Goal: Feedback & Contribution: Leave review/rating

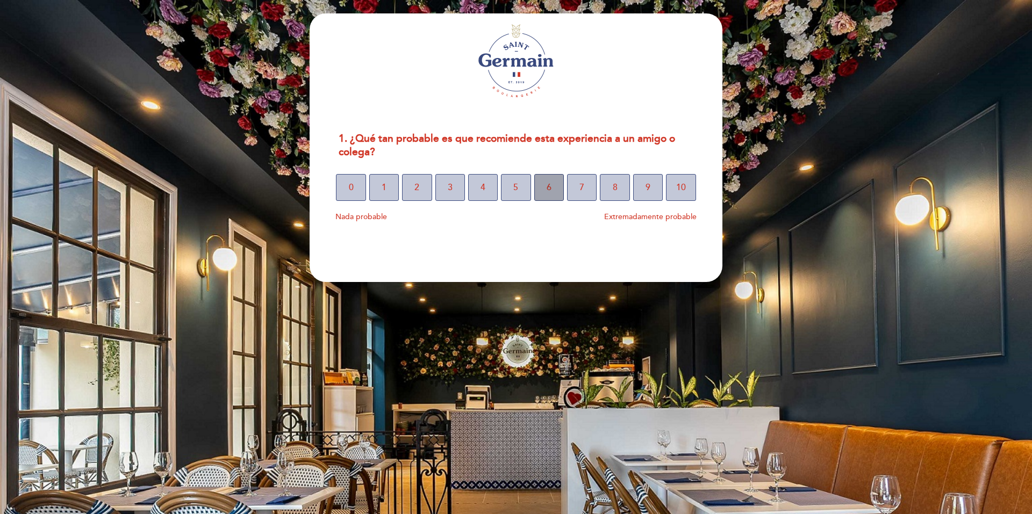
click at [557, 197] on button "6" at bounding box center [549, 187] width 30 height 27
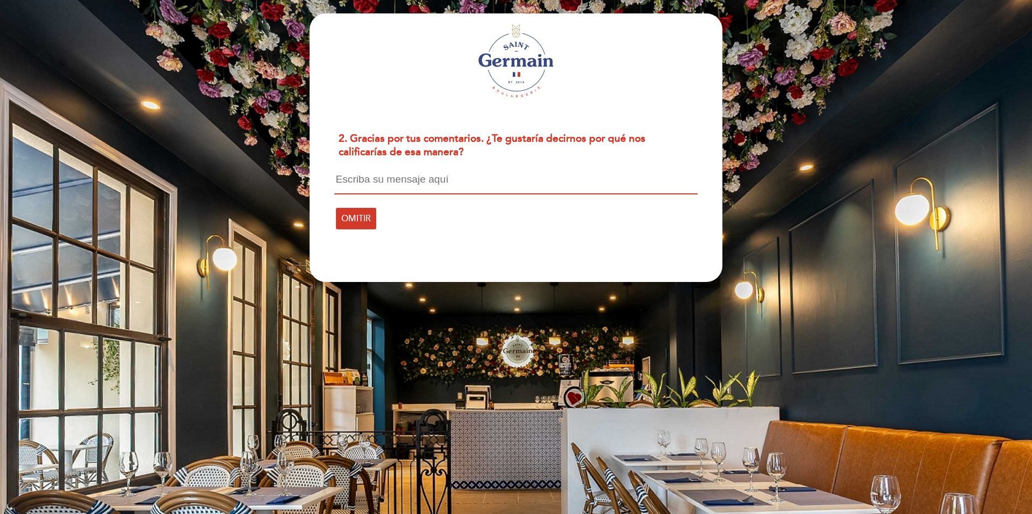
click at [347, 192] on textarea at bounding box center [515, 184] width 363 height 20
type textarea "N"
type textarea "f"
type textarea "l"
click at [502, 180] on textarea "Elegi 3 cosas dulces q no había , pedimos pomelada y era de naramja corrigieroo…" at bounding box center [515, 186] width 363 height 25
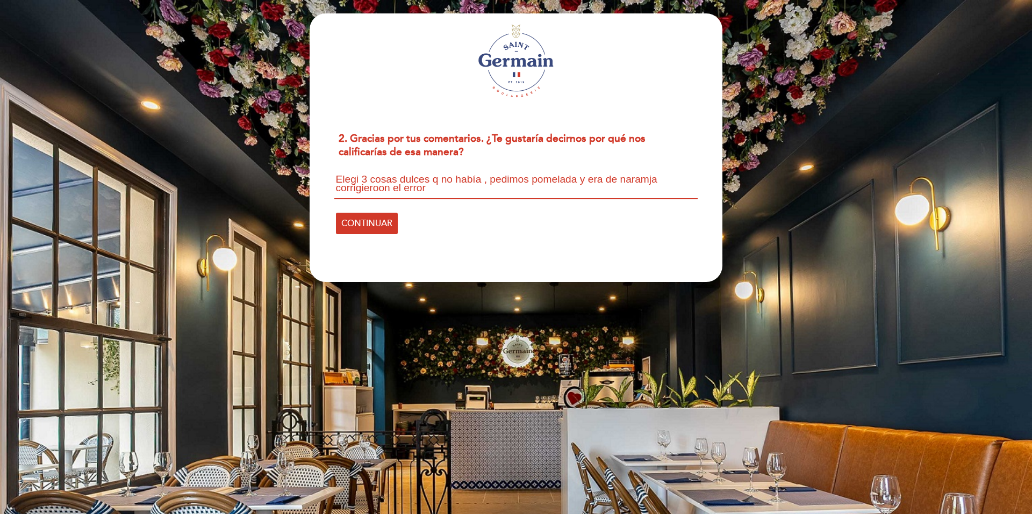
click at [402, 180] on textarea "Elegi 3 cosas dulces q no había , pedimos pomelada y era de naramja corrigieroo…" at bounding box center [515, 186] width 363 height 25
click at [412, 180] on textarea "Elegi dulces q no había , pedimos pomelada y era de naramja corrigieroon el err…" at bounding box center [515, 186] width 363 height 25
click at [457, 181] on textarea "Elegi dulces q no había , pedimos pomelada y era de naramja corrigieroon el err…" at bounding box center [515, 186] width 363 height 25
click at [557, 188] on textarea "Elegi dulces q no habían no había citron , no helado de pistacho , no eclair , …" at bounding box center [515, 186] width 363 height 25
click at [621, 189] on textarea "Elegi dulces q no habían no había citron , no helado de pistacho , no eclair , …" at bounding box center [515, 186] width 363 height 25
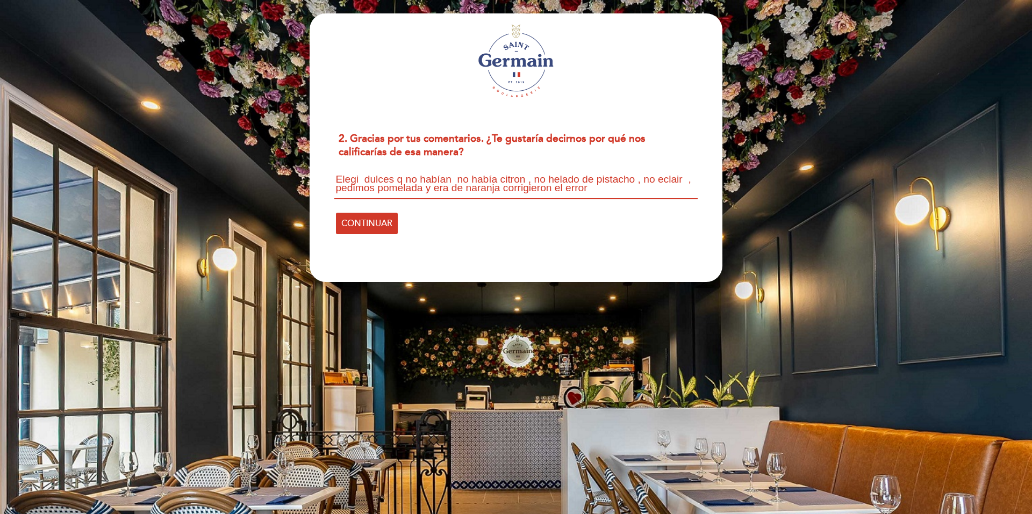
click at [471, 180] on textarea "Elegi dulces q no habían no había citron , no helado de pistacho , no eclair , …" at bounding box center [515, 186] width 363 height 25
click at [577, 189] on textarea "Elegi dulces q no habían tuve que cambiar 3 veces la elección (no había citron …" at bounding box center [515, 187] width 363 height 27
click at [586, 190] on textarea "Elegi dulces q no habían tuve que cambiar 3 veces la elección (no había citron …" at bounding box center [515, 187] width 363 height 27
click at [522, 195] on textarea "Elegi dulces q no habían tuve que cambiar 3 veces la elección (no había citron …" at bounding box center [515, 187] width 363 height 27
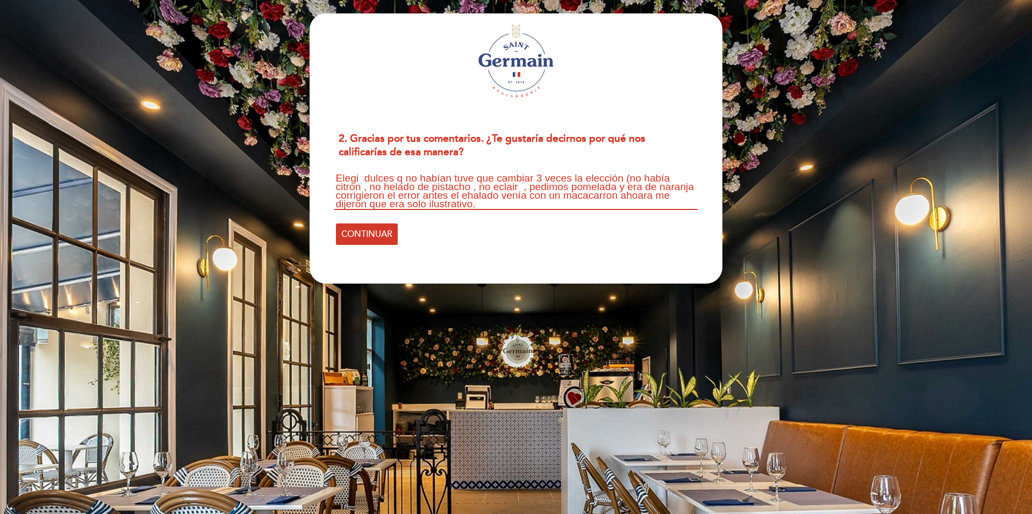
click at [388, 184] on textarea "Elegi dulces q no habían tuve que cambiar 3 veces la elección (no había citron …" at bounding box center [515, 192] width 363 height 36
click at [514, 195] on textarea "Elegi dulces q no habían tuve que cambiar 3 veces la elección (no había citrón …" at bounding box center [515, 192] width 363 height 36
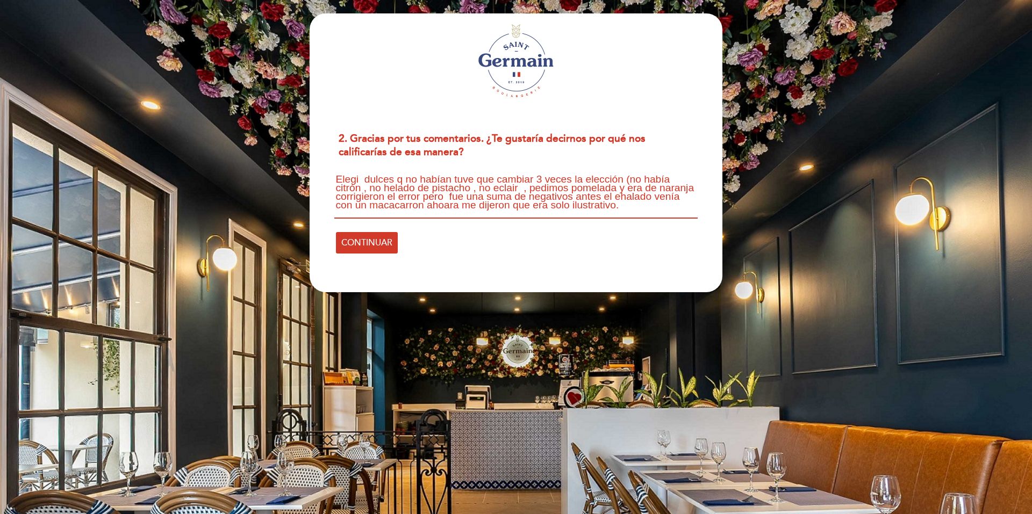
click at [385, 205] on textarea "Elegi dulces q no habían tuve que cambiar 3 veces la elección (no había citrón …" at bounding box center [515, 196] width 363 height 45
click at [541, 205] on textarea "Elegi dulces q no habían tuve que cambiar 3 veces la elección (no había citrón …" at bounding box center [515, 196] width 363 height 45
click at [577, 205] on textarea "Elegi dulces q no habían tuve que cambiar 3 veces la elección (no había citrón …" at bounding box center [515, 196] width 363 height 45
click at [419, 211] on textarea "Elegi dulces q no habían tuve que cambiar 3 veces la elección (no había citrón …" at bounding box center [515, 196] width 363 height 45
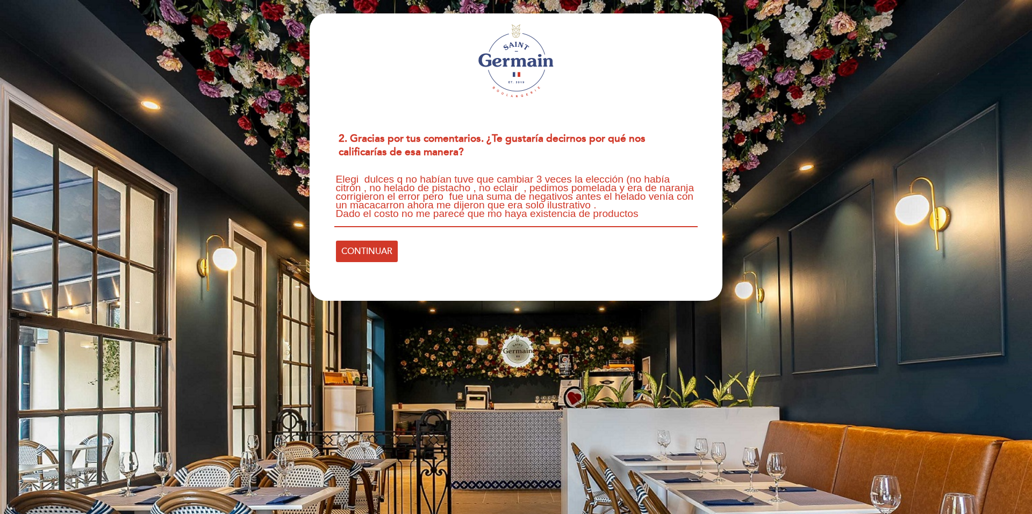
click at [514, 223] on textarea "Elegi dulces q no habían tuve que cambiar 3 veces la elección (no había citrón …" at bounding box center [515, 200] width 363 height 53
type textarea "Elegi dulces q no habían tuve que cambiar 3 veces la elección (no había citrón …"
click at [398, 250] on button "CONTINUAR" at bounding box center [367, 251] width 62 height 21
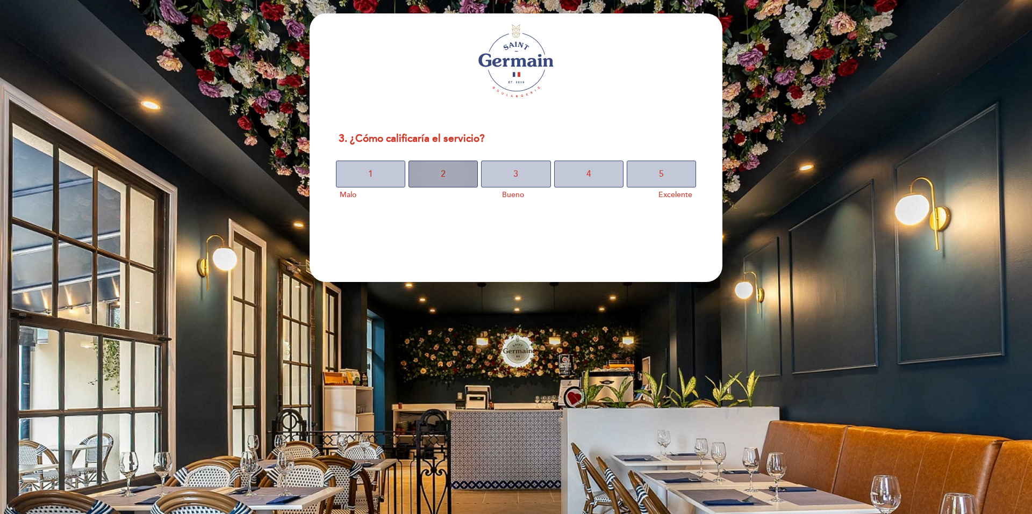
click at [449, 174] on button "2" at bounding box center [442, 174] width 69 height 27
click at [595, 181] on button "4" at bounding box center [588, 174] width 69 height 27
click at [586, 180] on button "4" at bounding box center [588, 174] width 69 height 27
click at [434, 177] on button "2" at bounding box center [442, 174] width 69 height 27
click at [496, 180] on button "5" at bounding box center [497, 174] width 33 height 27
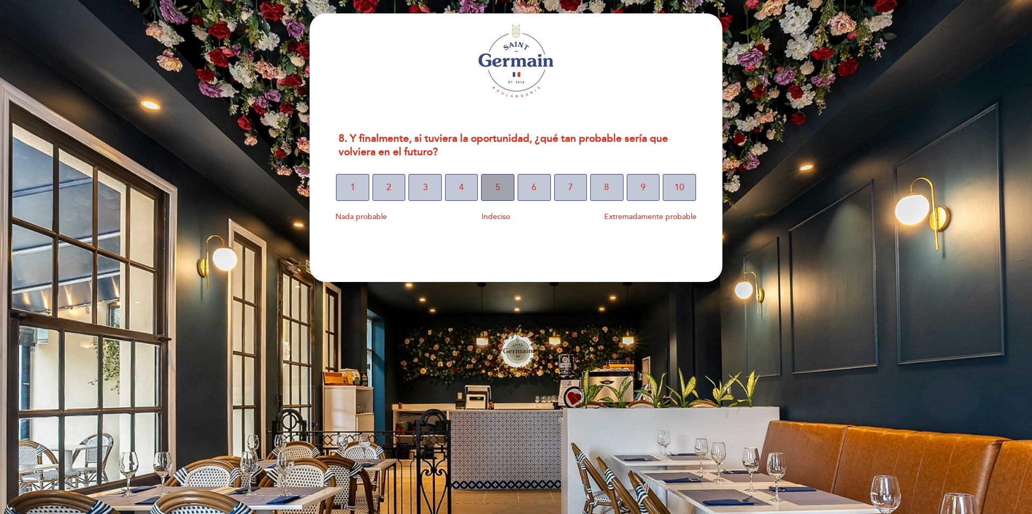
click at [492, 193] on button "5" at bounding box center [497, 187] width 33 height 27
select select "es"
